Goal: Navigation & Orientation: Find specific page/section

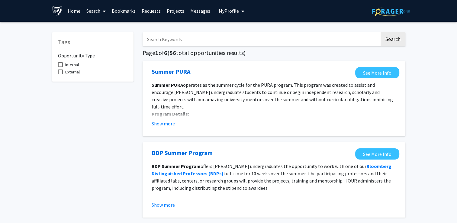
click at [100, 11] on span at bounding box center [102, 11] width 5 height 21
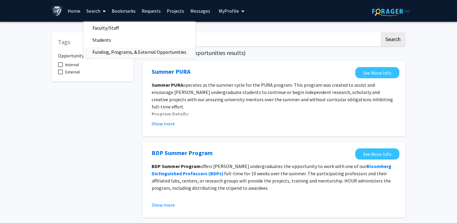
click at [120, 51] on span "Funding, Programs, & External Opportunities" at bounding box center [139, 52] width 112 height 12
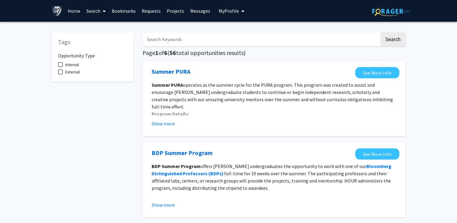
click at [174, 12] on link "Projects" at bounding box center [176, 10] width 24 height 21
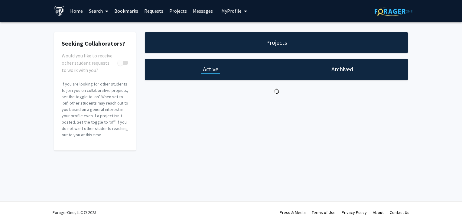
checkbox input "true"
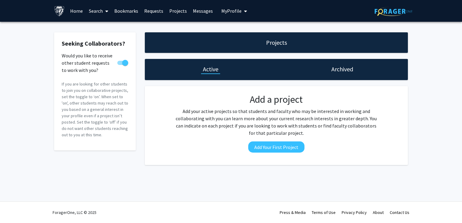
click at [79, 10] on link "Home" at bounding box center [76, 10] width 19 height 21
